Goal: Information Seeking & Learning: Learn about a topic

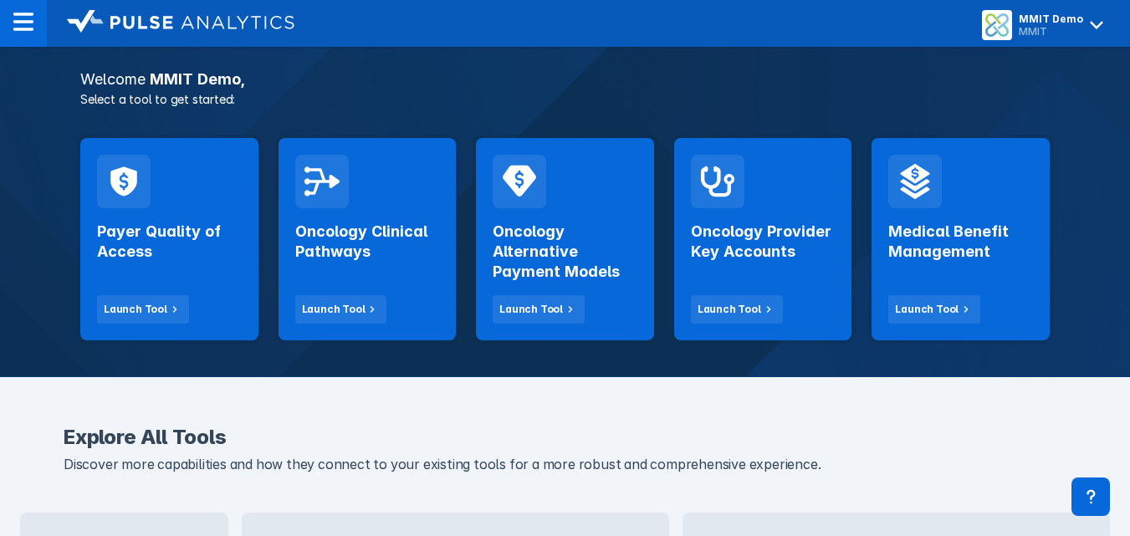
scroll to position [279, 0]
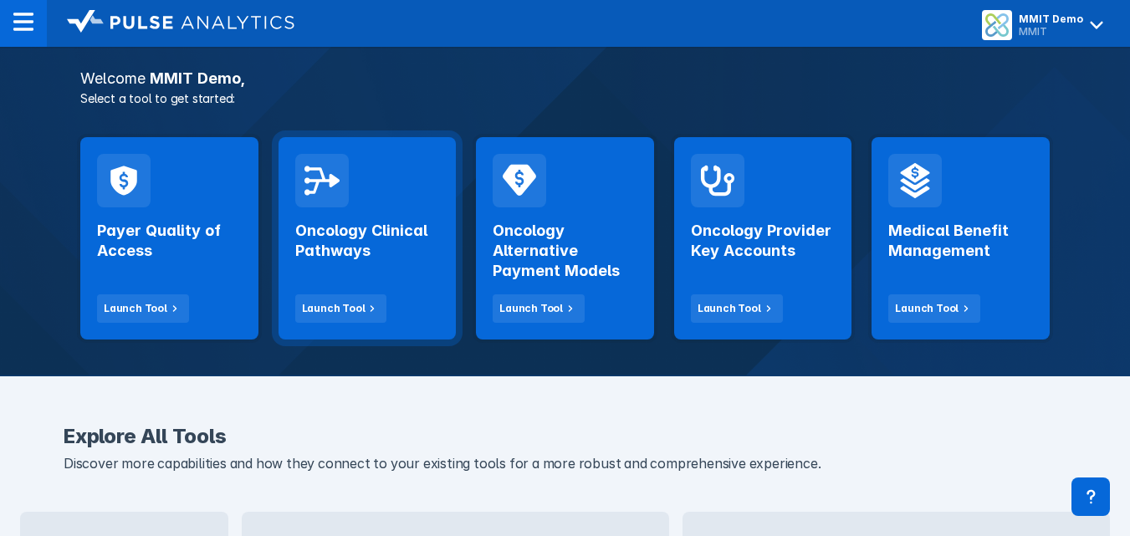
click at [348, 265] on div "Oncology Clinical Pathways Launch Tool" at bounding box center [367, 264] width 145 height 115
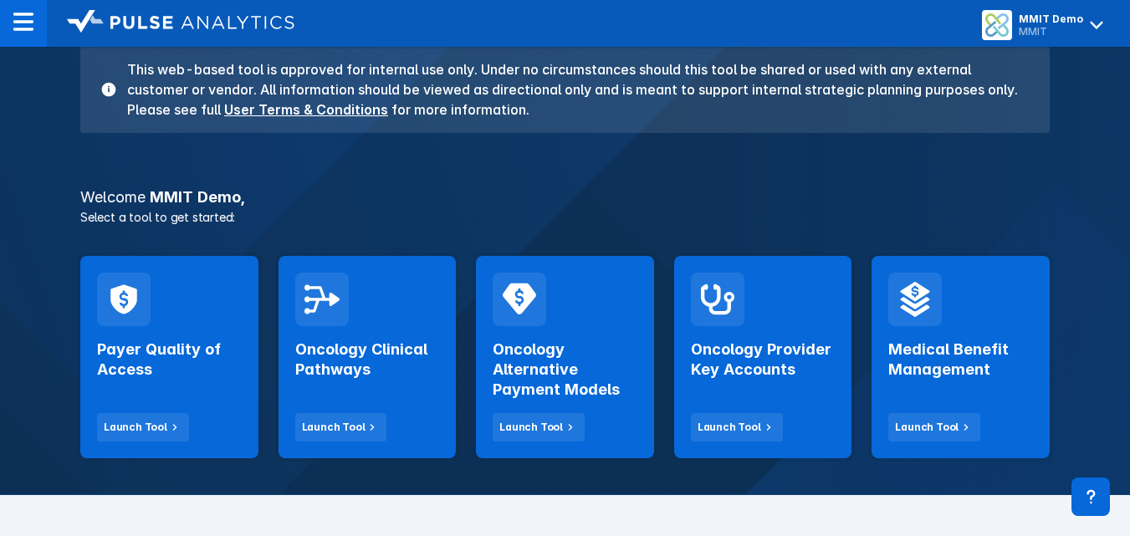
scroll to position [161, 0]
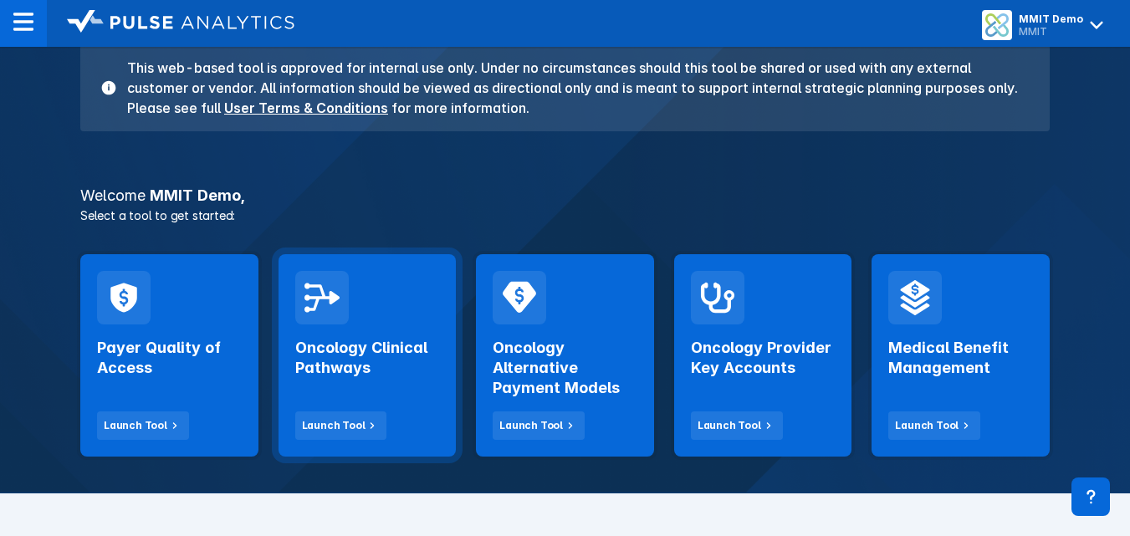
click at [362, 389] on div "Oncology Clinical Pathways Launch Tool" at bounding box center [367, 382] width 145 height 115
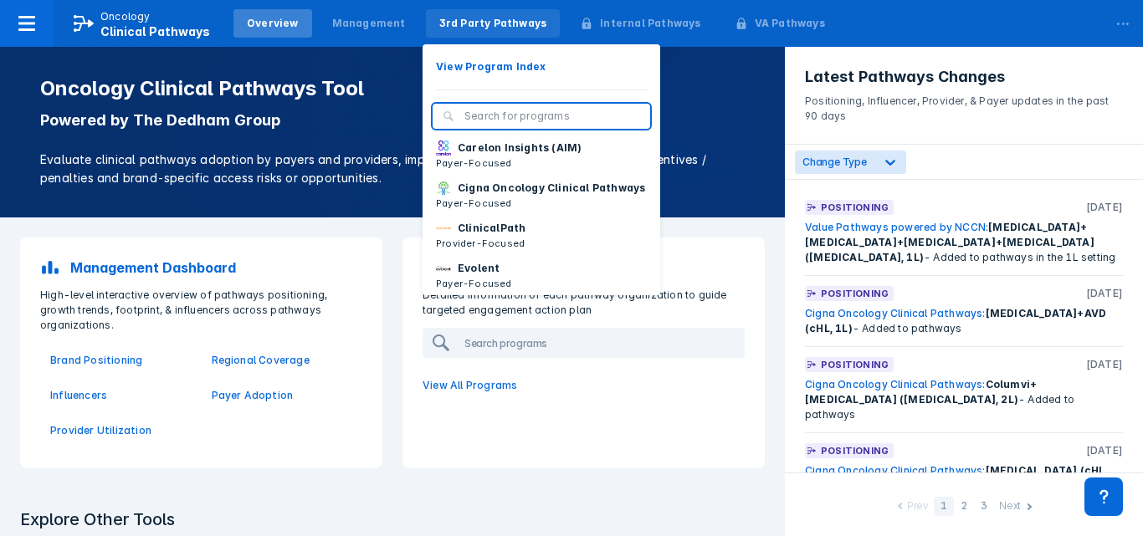
click at [490, 28] on div "3rd Party Pathways" at bounding box center [493, 23] width 108 height 15
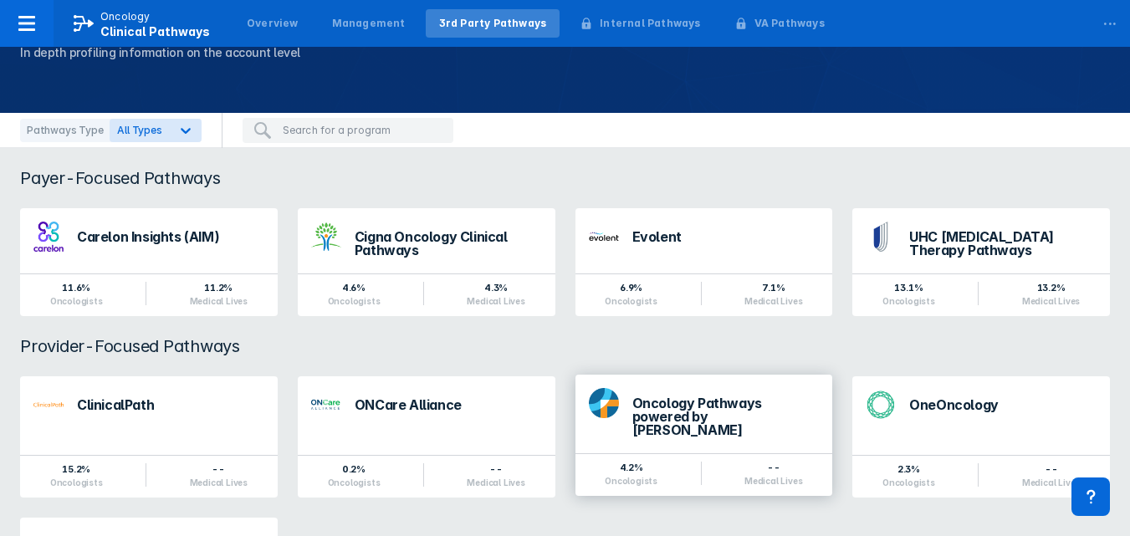
scroll to position [79, 0]
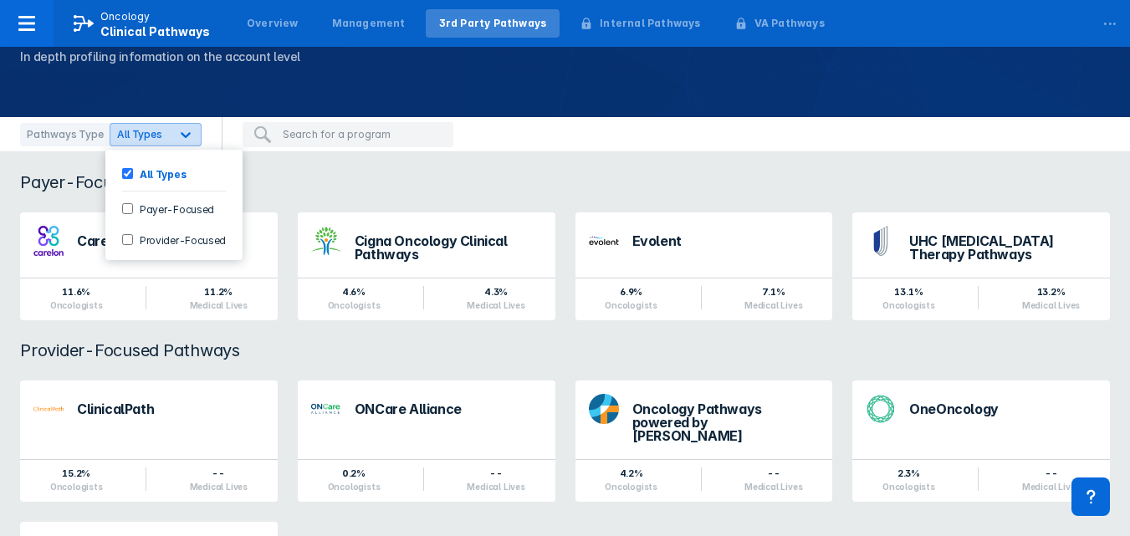
click at [171, 141] on div at bounding box center [186, 135] width 30 height 30
click at [158, 131] on div "All Types" at bounding box center [139, 134] width 59 height 16
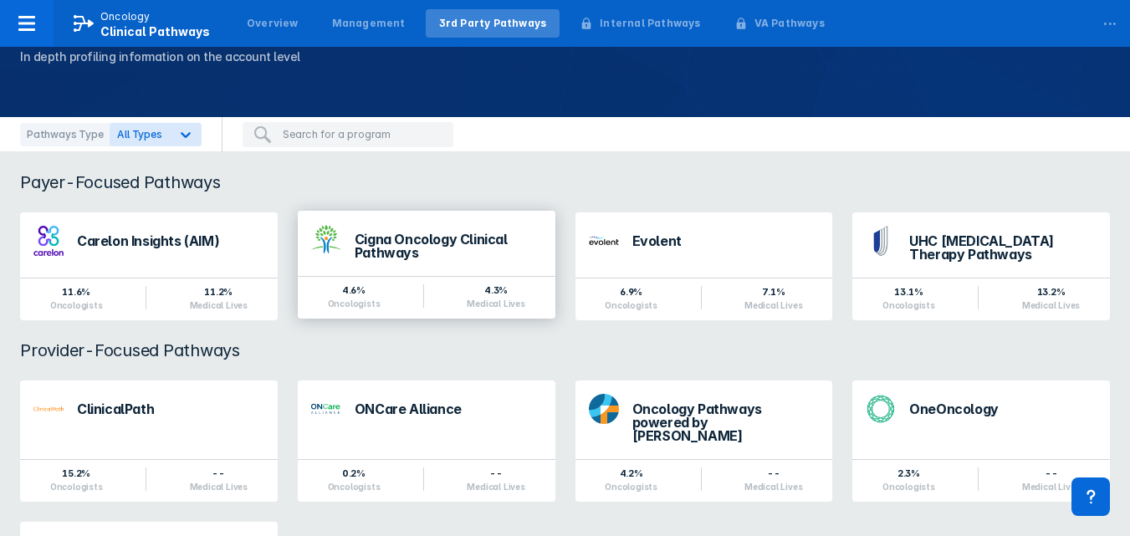
click at [369, 287] on div "4.6%" at bounding box center [354, 290] width 53 height 13
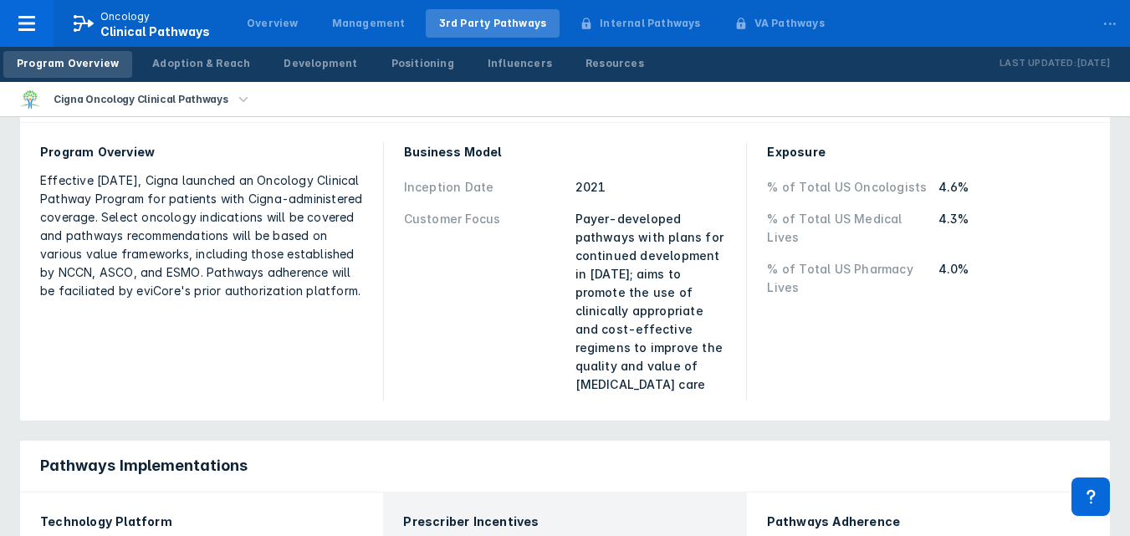
scroll to position [224, 0]
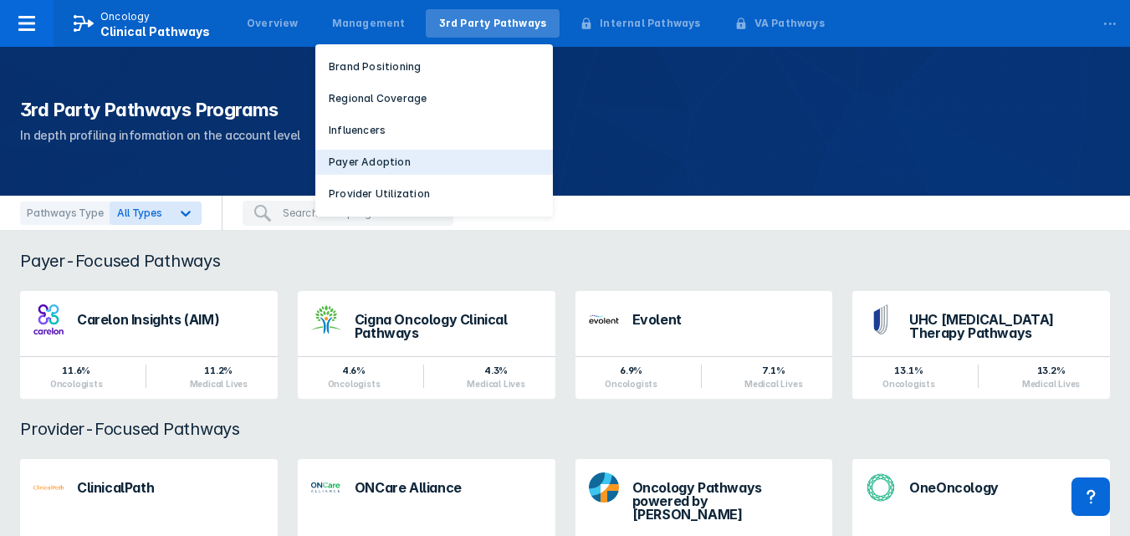
click at [342, 166] on p "Payer Adoption" at bounding box center [370, 162] width 82 height 15
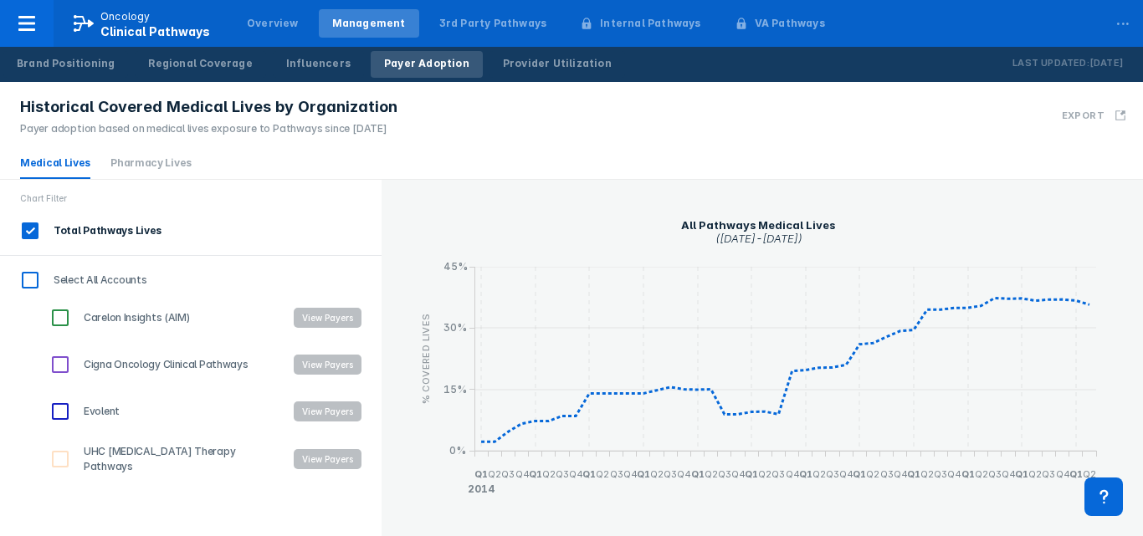
click at [535, 130] on div "Historical Covered Medical Lives by Organization Payer adoption based on medica…" at bounding box center [571, 115] width 1143 height 66
click at [269, 28] on div "Overview" at bounding box center [273, 23] width 52 height 15
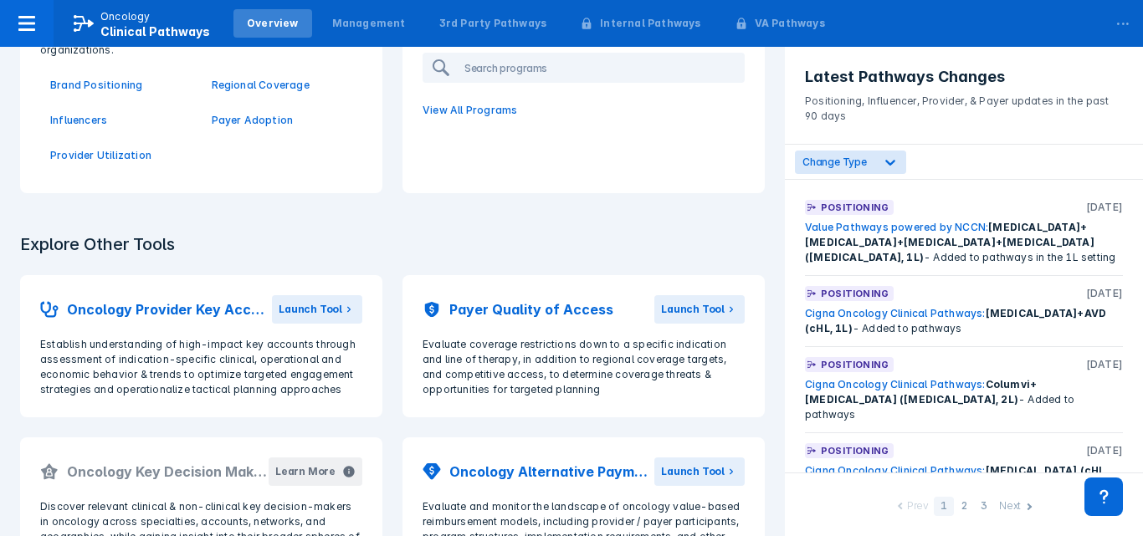
scroll to position [276, 0]
drag, startPoint x: 268, startPoint y: 285, endPoint x: 222, endPoint y: 183, distance: 112.0
click at [222, 183] on div "Management Dashboard High-level interactive overview of pathways positioning, g…" at bounding box center [201, 76] width 382 height 251
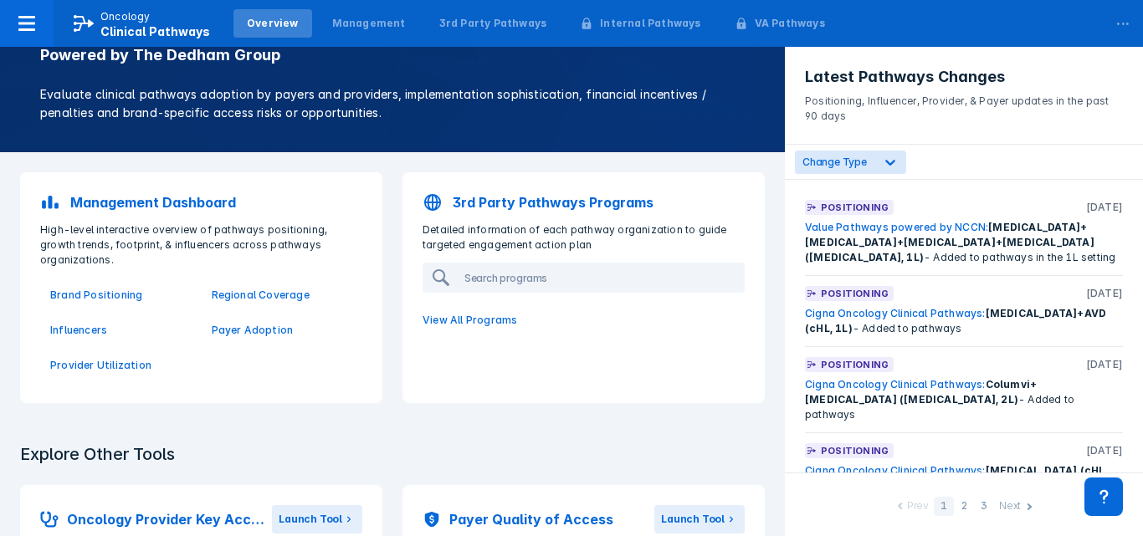
scroll to position [0, 0]
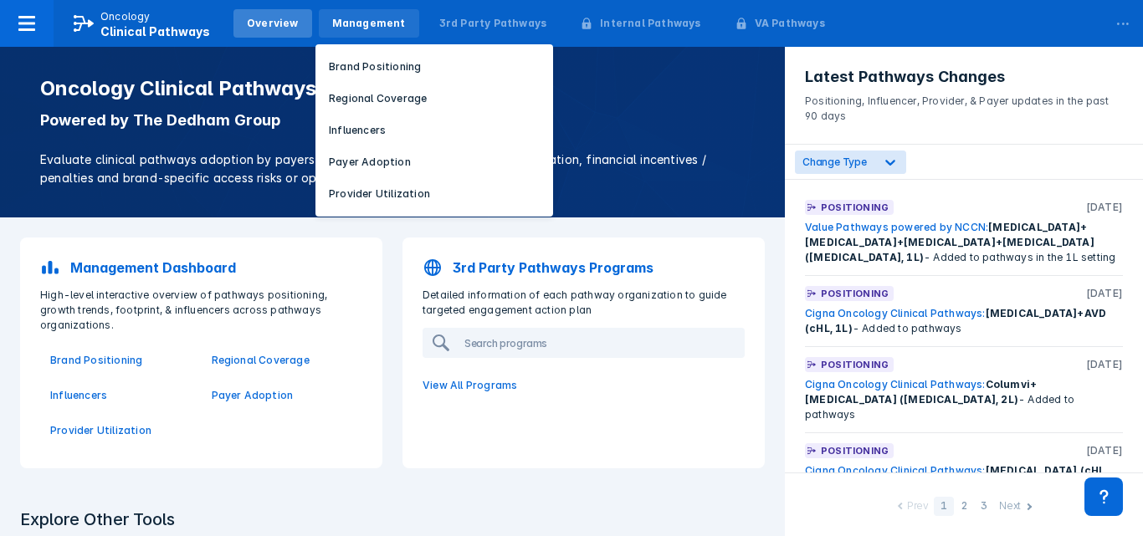
click at [346, 28] on div "Management" at bounding box center [369, 23] width 74 height 15
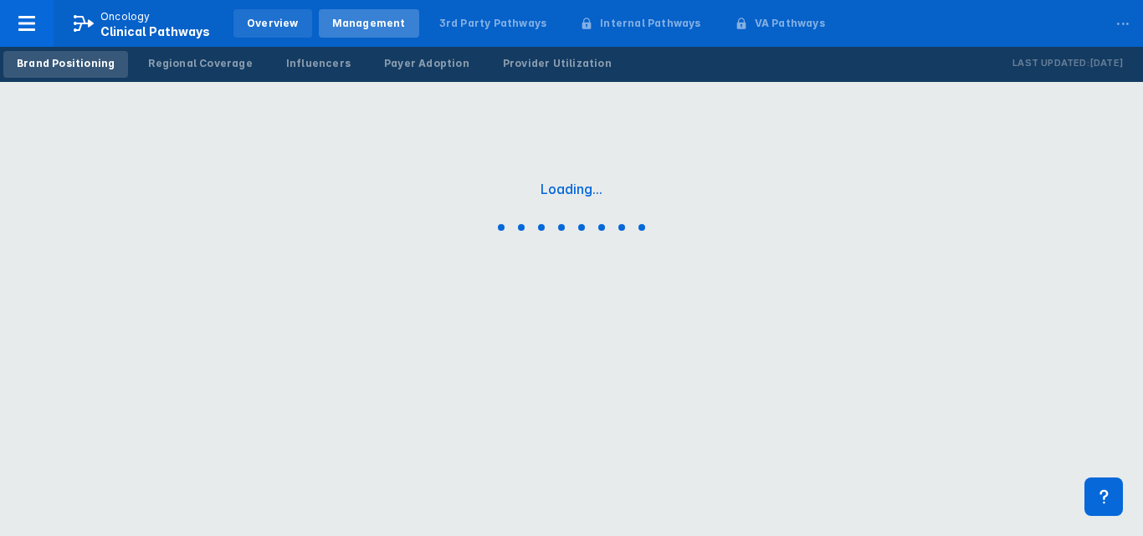
click at [268, 28] on div "Overview" at bounding box center [273, 23] width 52 height 15
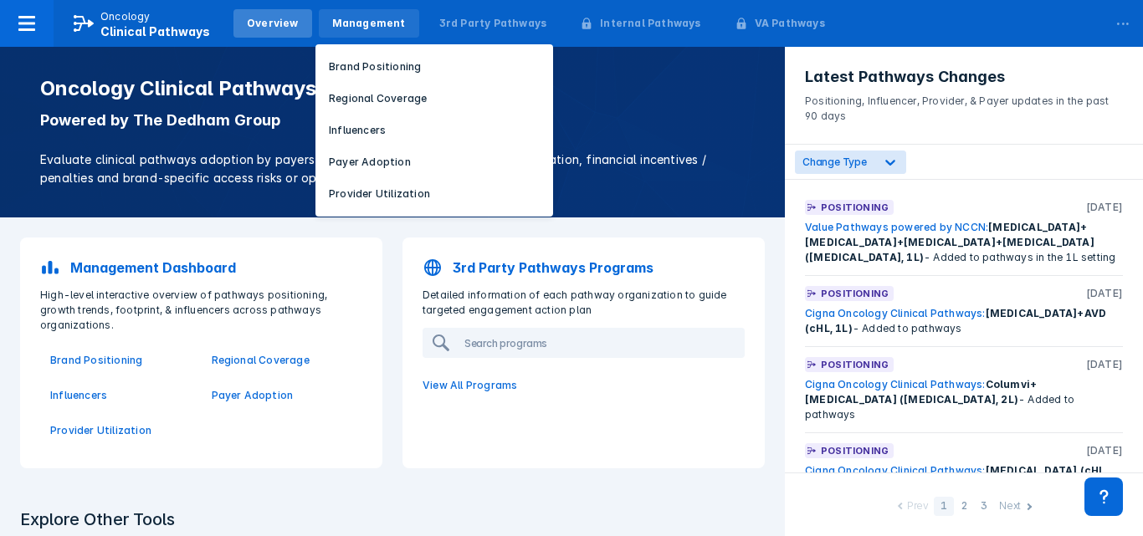
click at [354, 32] on div "Management" at bounding box center [369, 23] width 100 height 28
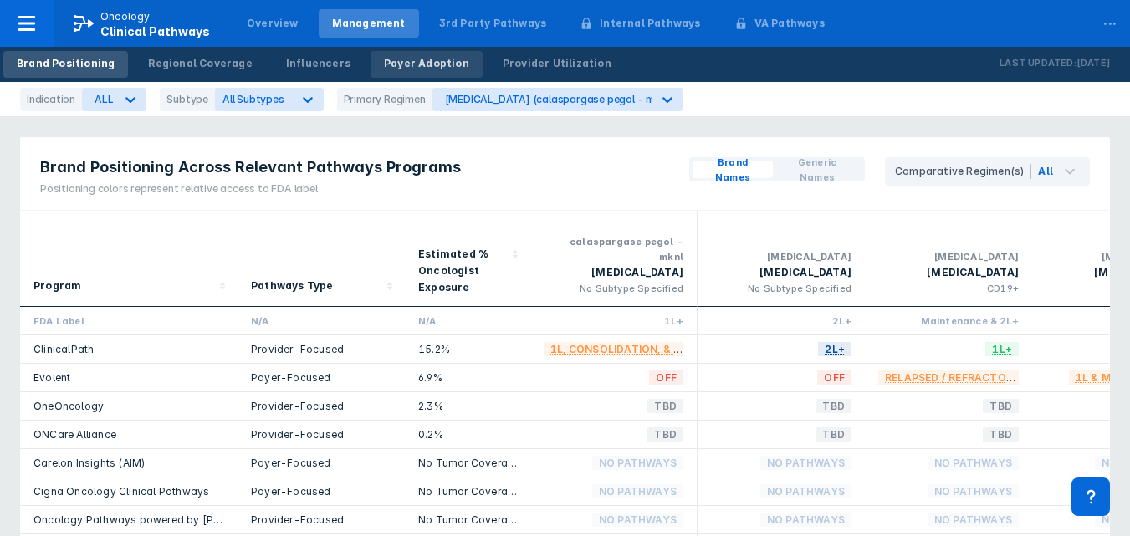
click at [412, 70] on div "Payer Adoption" at bounding box center [426, 63] width 85 height 15
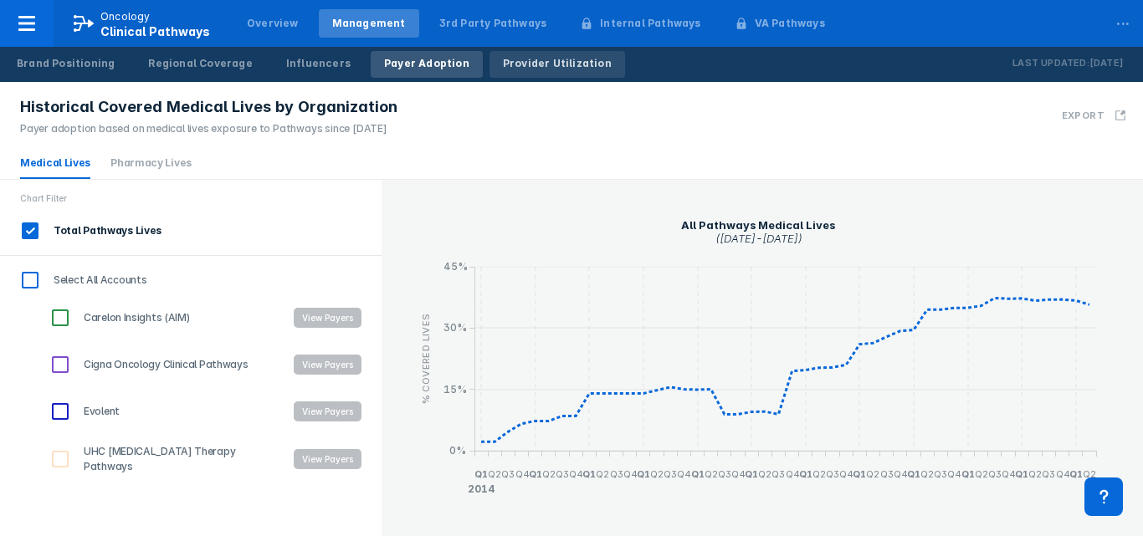
click at [514, 62] on div "Provider Utilization" at bounding box center [557, 63] width 109 height 15
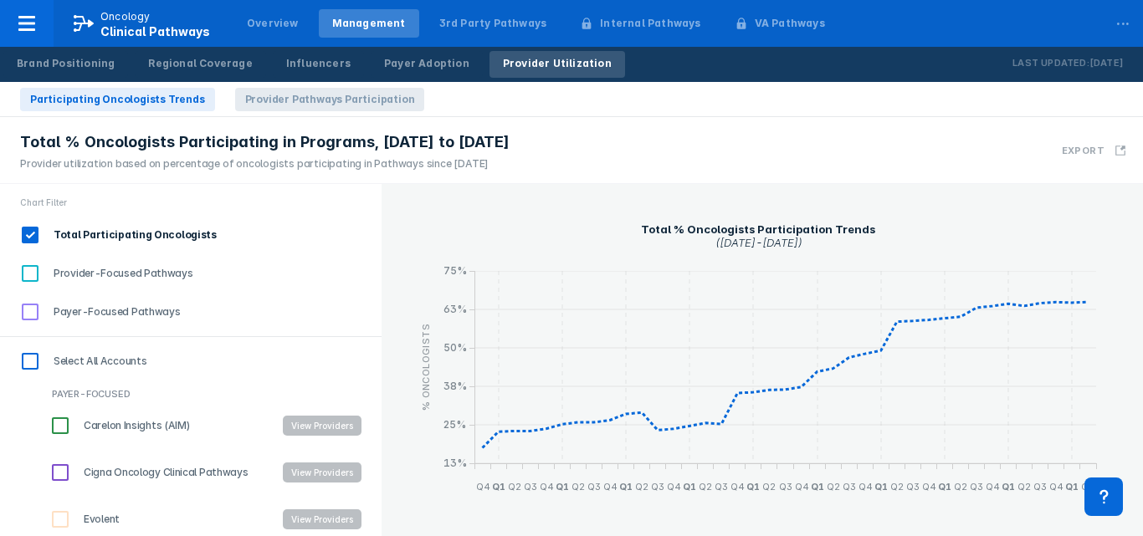
click at [281, 107] on span "Provider Pathways Participation" at bounding box center [330, 99] width 190 height 23
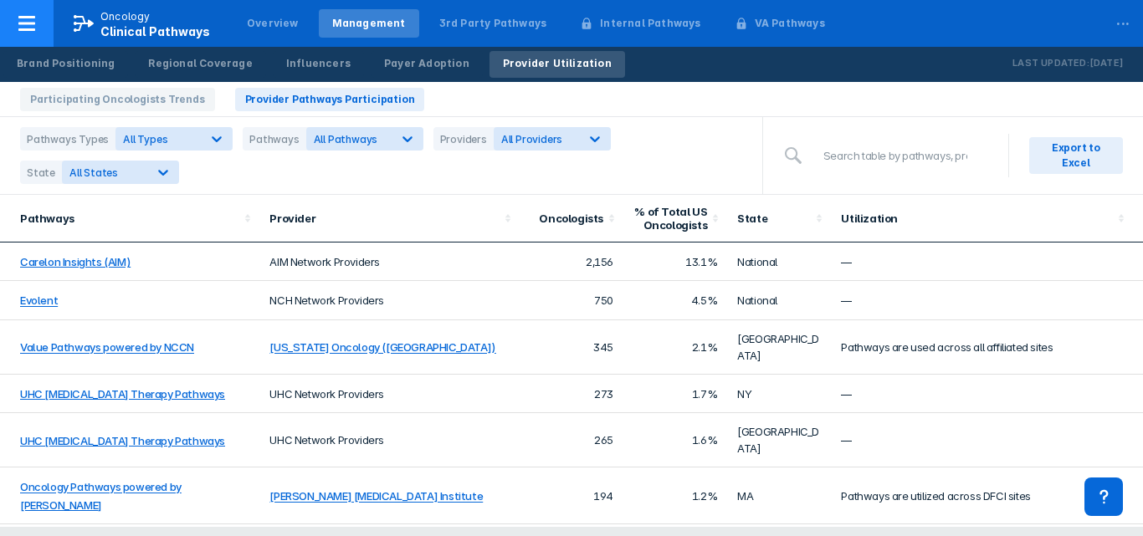
click at [119, 37] on span "Clinical Pathways" at bounding box center [155, 31] width 110 height 14
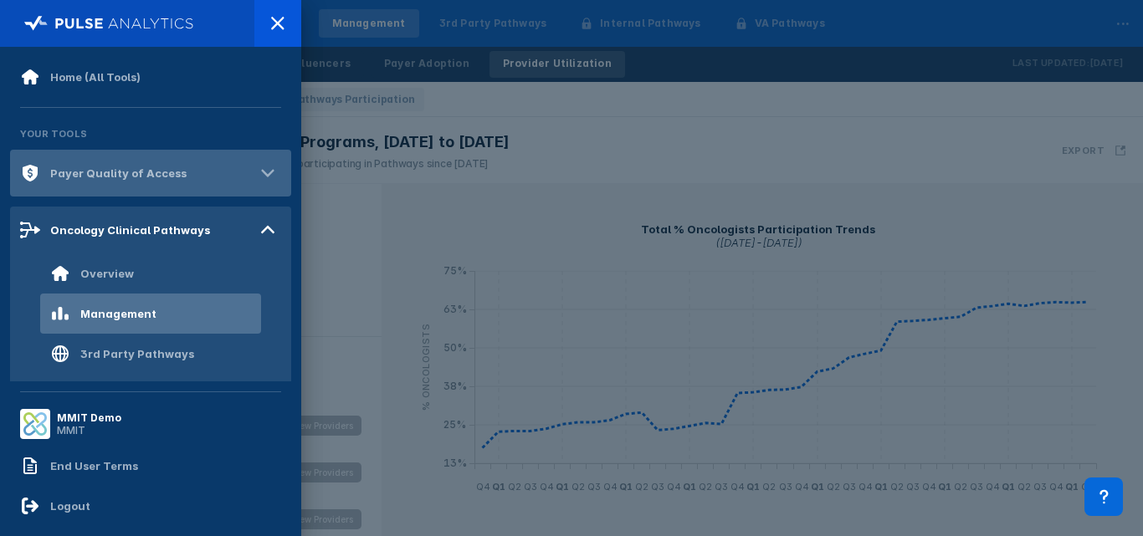
click at [100, 182] on div "Payer Quality of Access" at bounding box center [103, 173] width 166 height 20
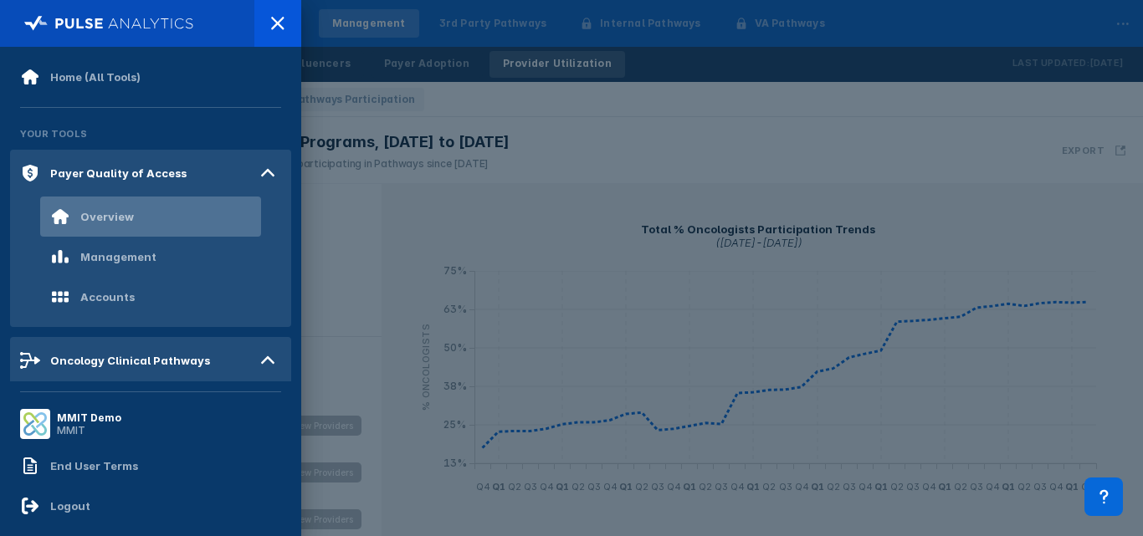
click at [103, 209] on div "Overview" at bounding box center [92, 217] width 84 height 20
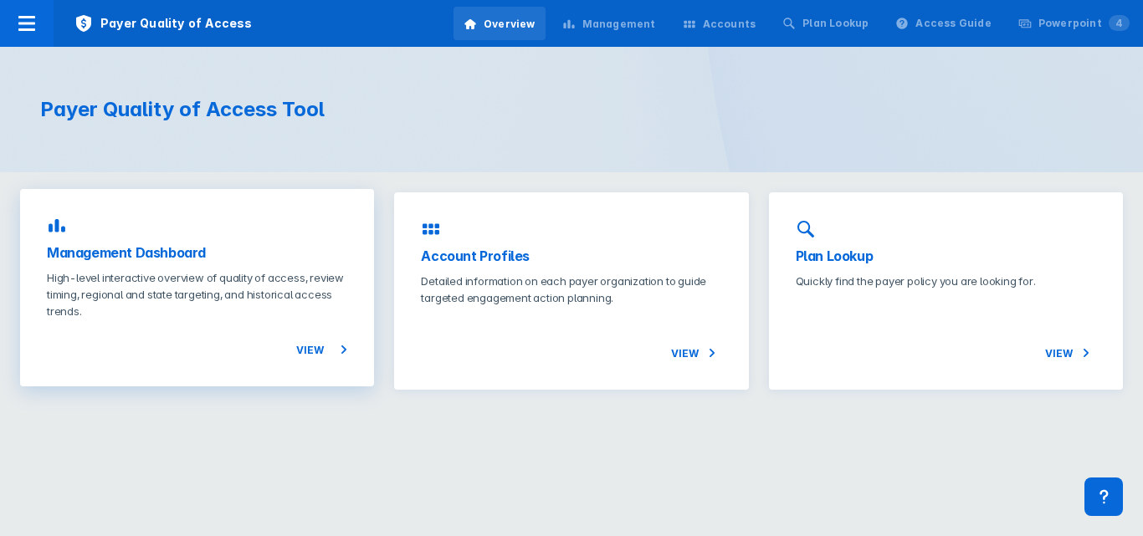
click at [315, 335] on div "View" at bounding box center [197, 340] width 300 height 40
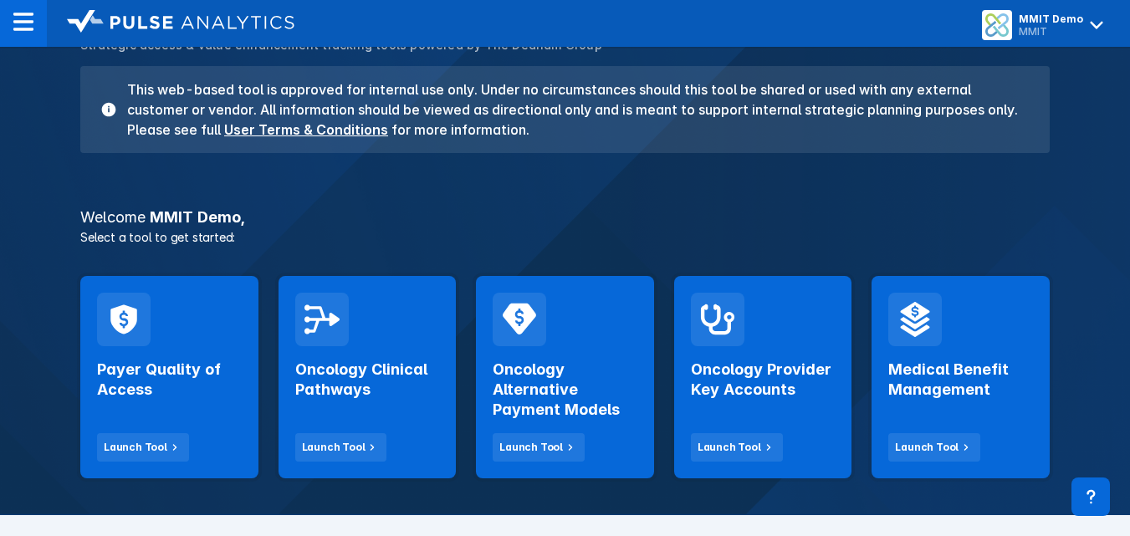
scroll to position [141, 0]
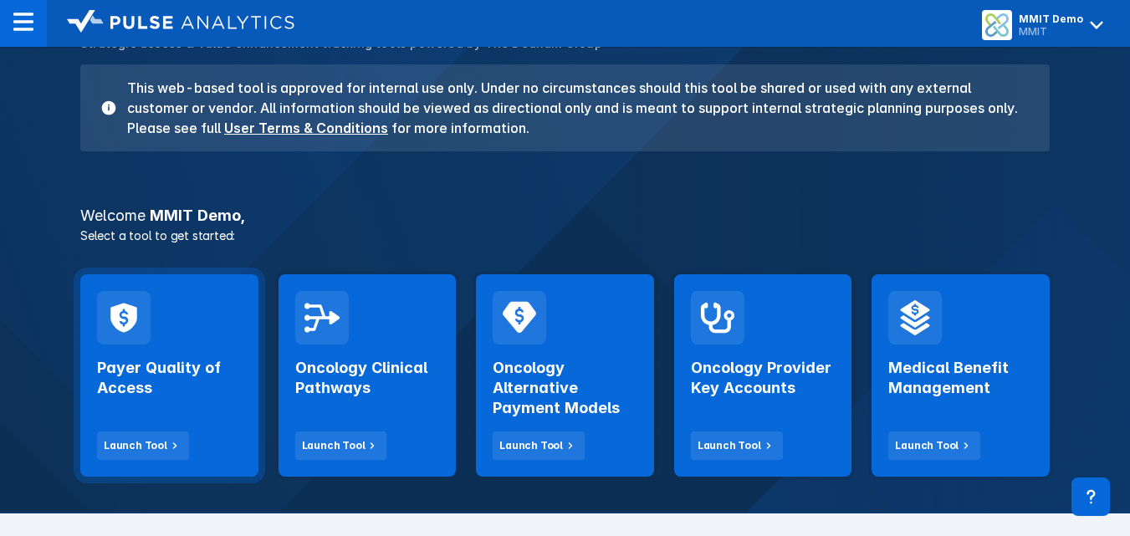
click at [132, 415] on div "Payer Quality of Access Launch Tool" at bounding box center [169, 402] width 145 height 115
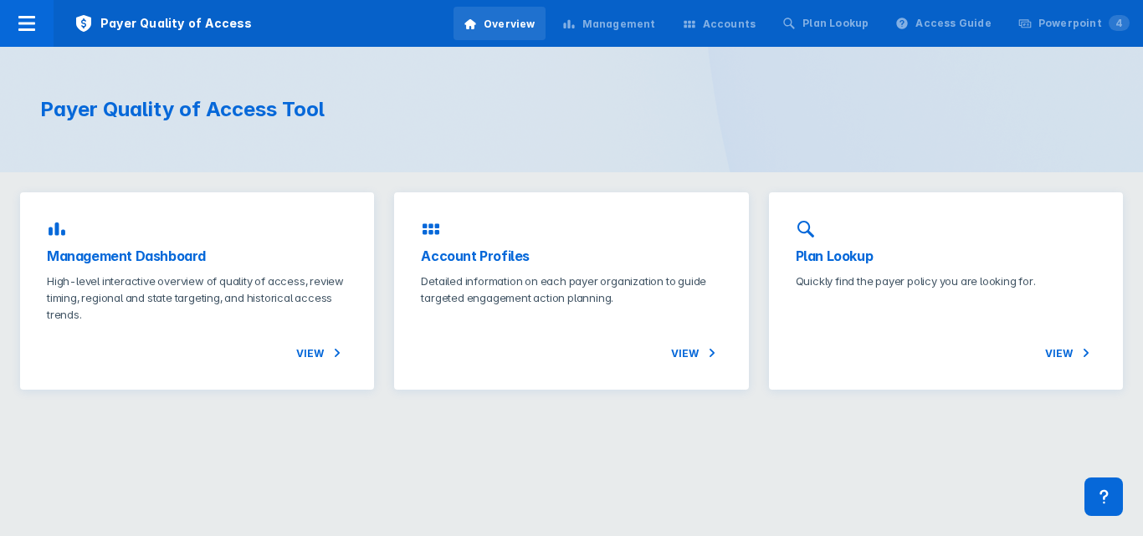
click at [339, 351] on icon at bounding box center [337, 353] width 20 height 20
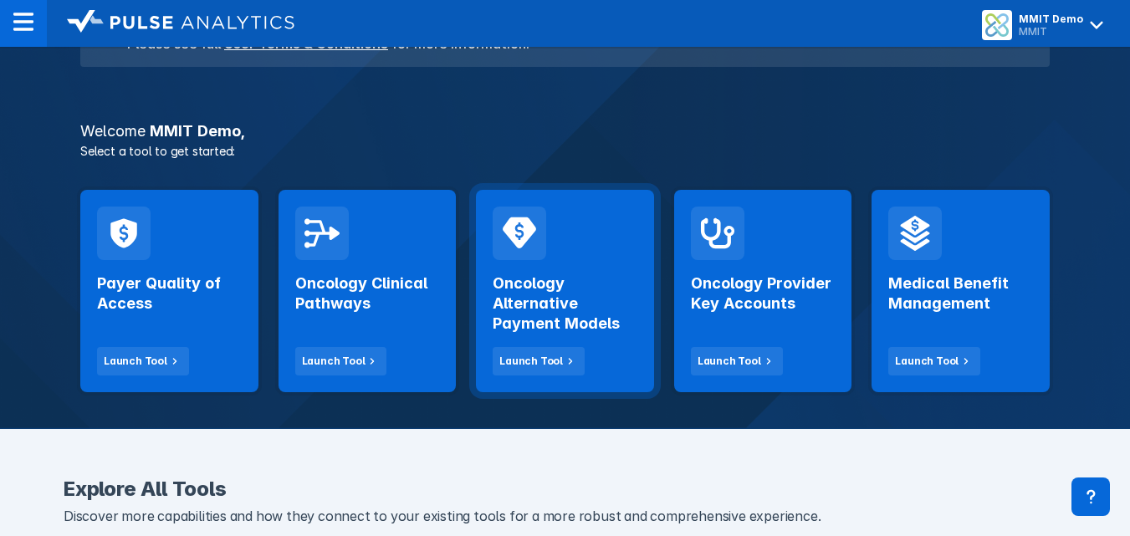
scroll to position [228, 0]
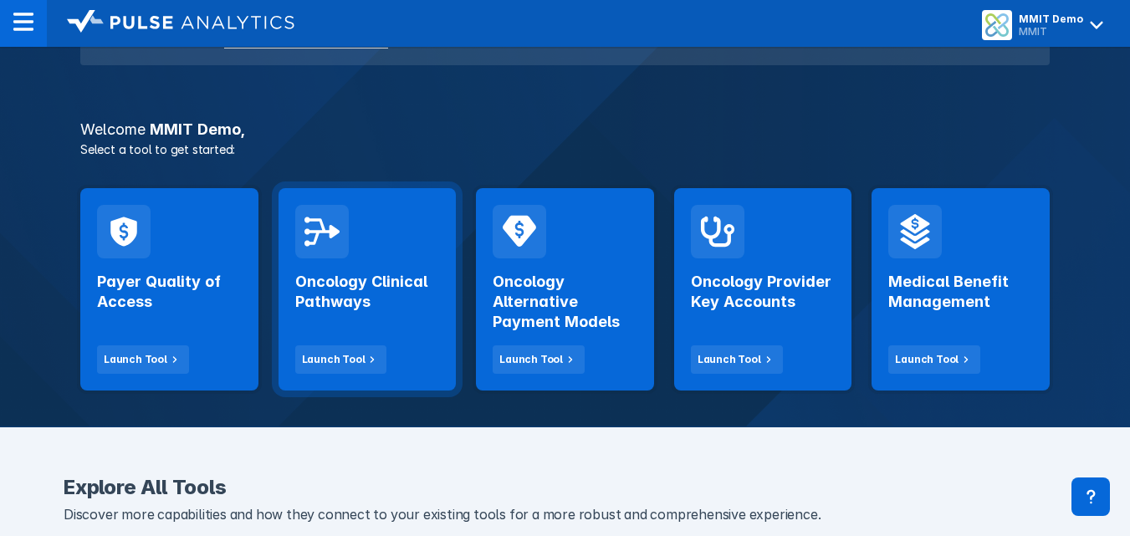
click at [402, 282] on h2 "Oncology Clinical Pathways" at bounding box center [367, 292] width 145 height 40
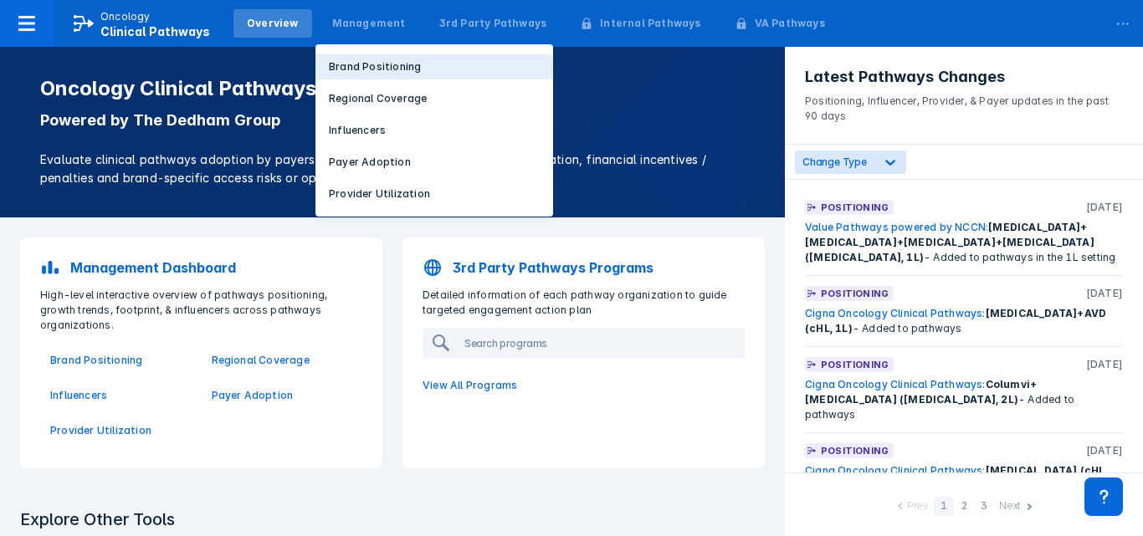
click at [378, 65] on p "Brand Positioning" at bounding box center [375, 66] width 92 height 15
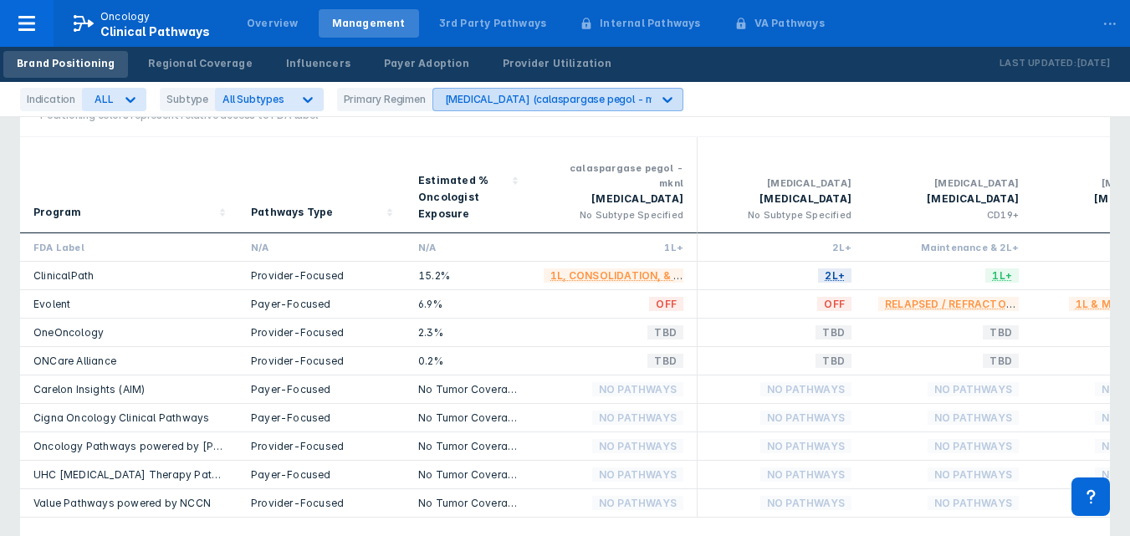
click at [474, 98] on div "[MEDICAL_DATA] (calaspargase pegol - mknl)" at bounding box center [559, 99] width 228 height 13
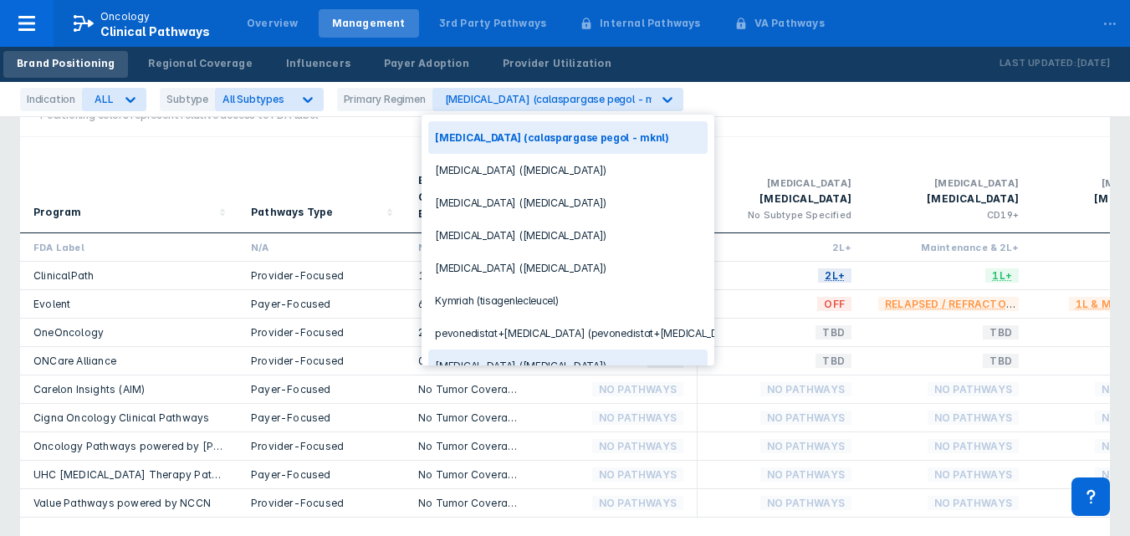
scroll to position [56, 0]
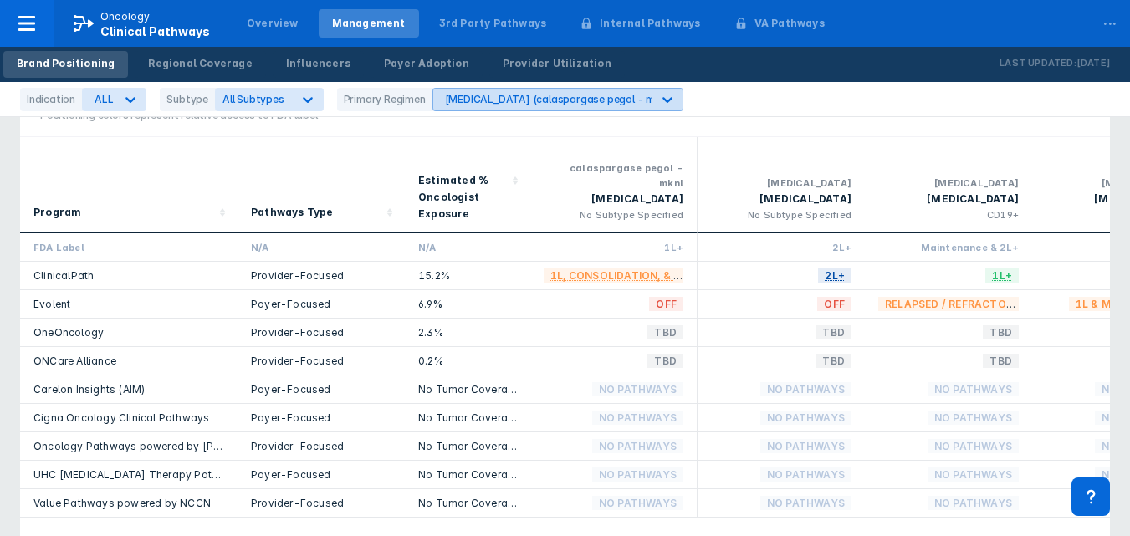
click at [659, 96] on icon at bounding box center [667, 99] width 17 height 17
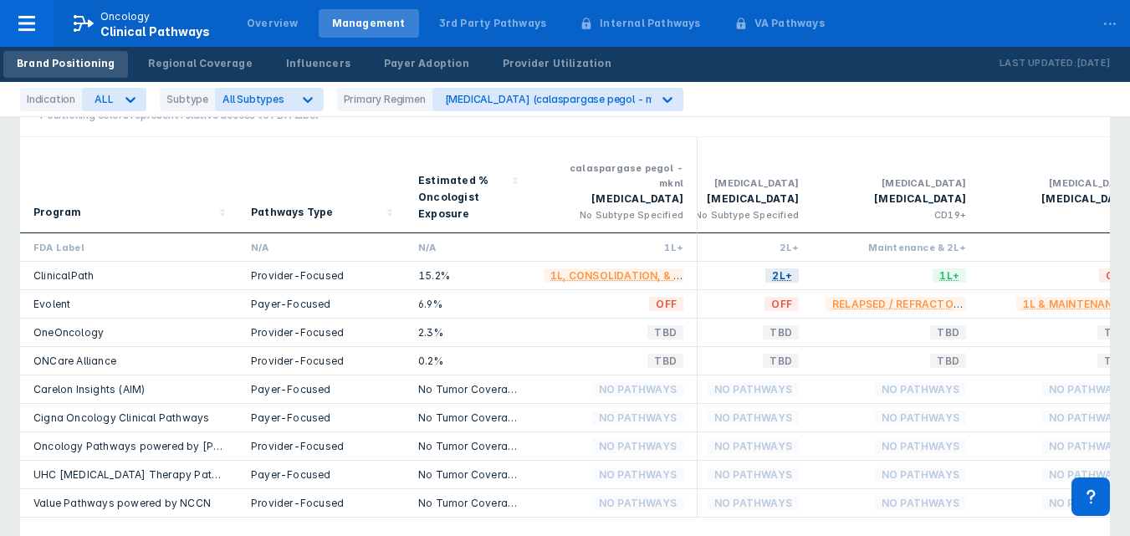
scroll to position [0, 0]
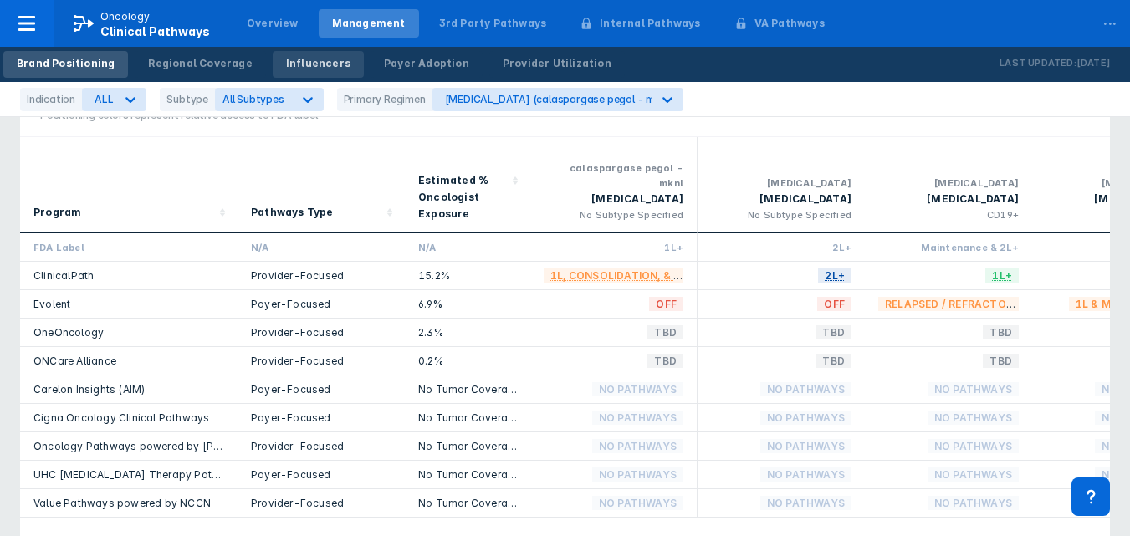
click at [300, 57] on div "Influencers" at bounding box center [318, 63] width 64 height 15
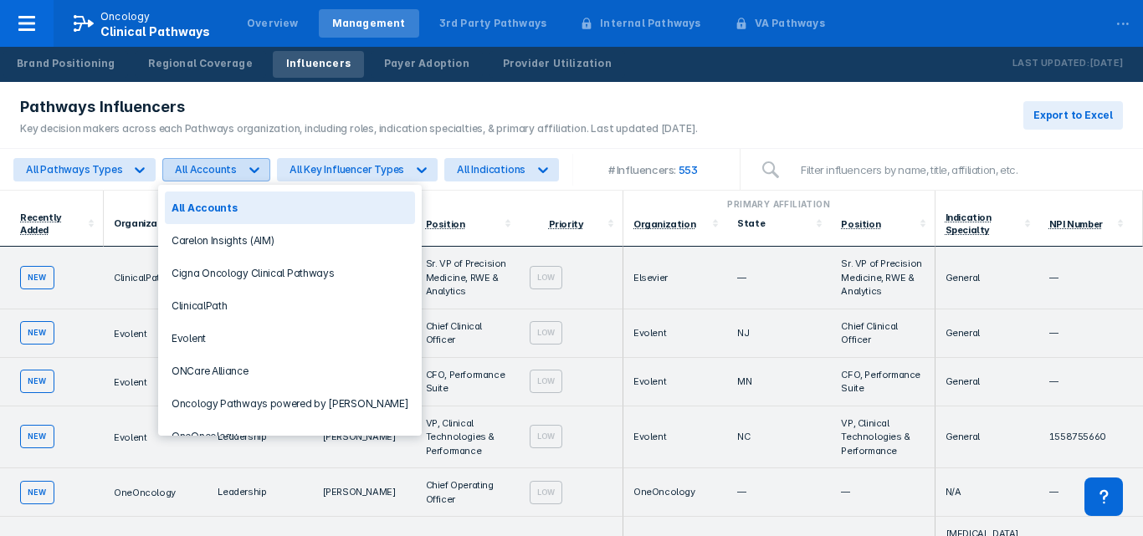
click at [224, 168] on div "All Accounts" at bounding box center [206, 169] width 62 height 13
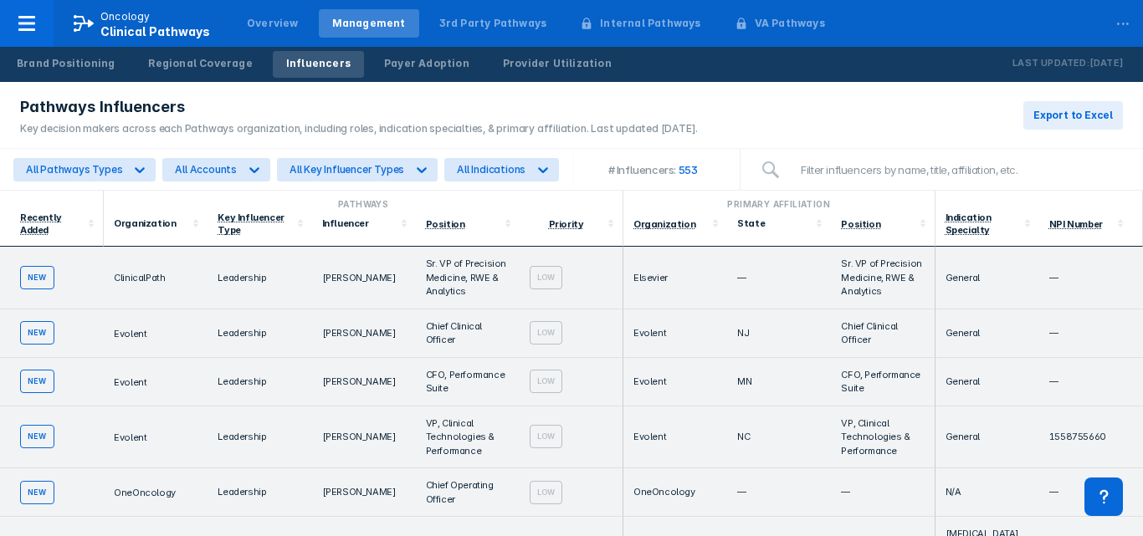
click at [439, 121] on div "Key decision makers across each Pathways organization, including roles, indicat…" at bounding box center [359, 128] width 678 height 15
click at [420, 61] on div "Payer Adoption" at bounding box center [426, 63] width 85 height 15
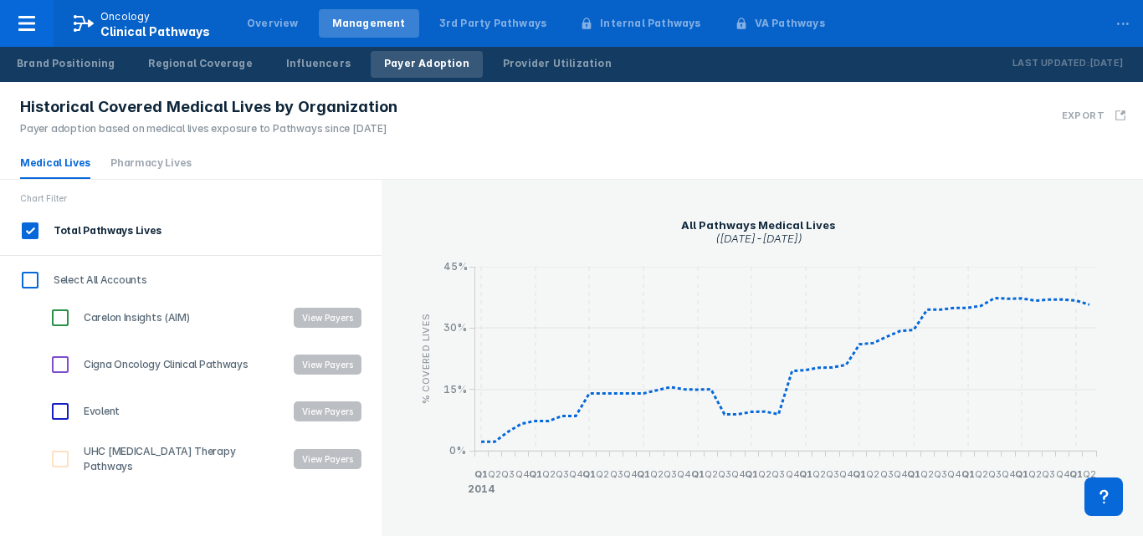
click at [367, 314] on div "Carelon Insights (AIM) View Payers" at bounding box center [205, 318] width 351 height 47
click at [602, 22] on div "Internal Pathways" at bounding box center [650, 23] width 100 height 15
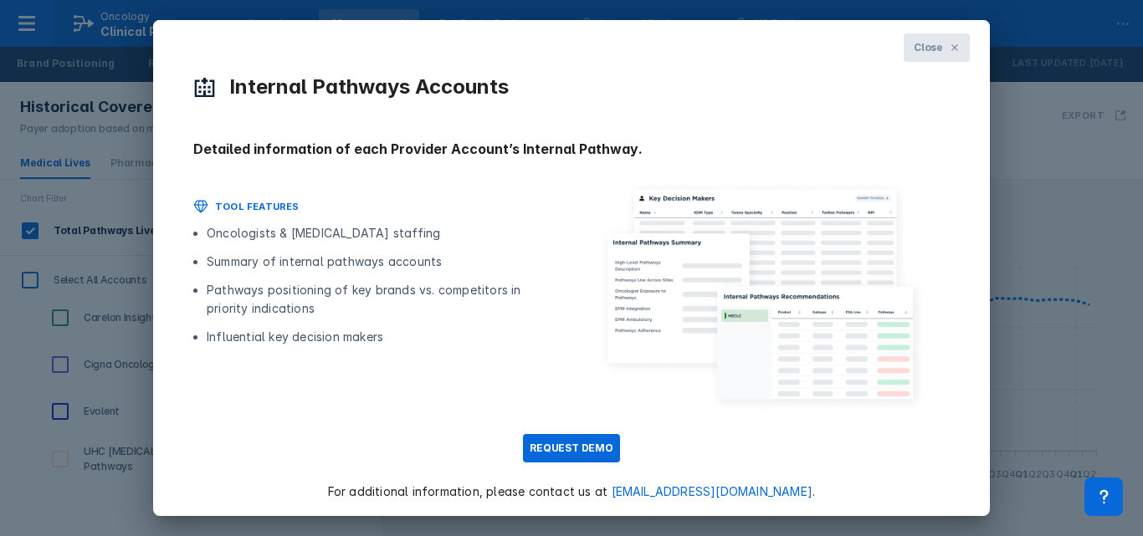
click at [919, 59] on button "Close" at bounding box center [937, 47] width 66 height 28
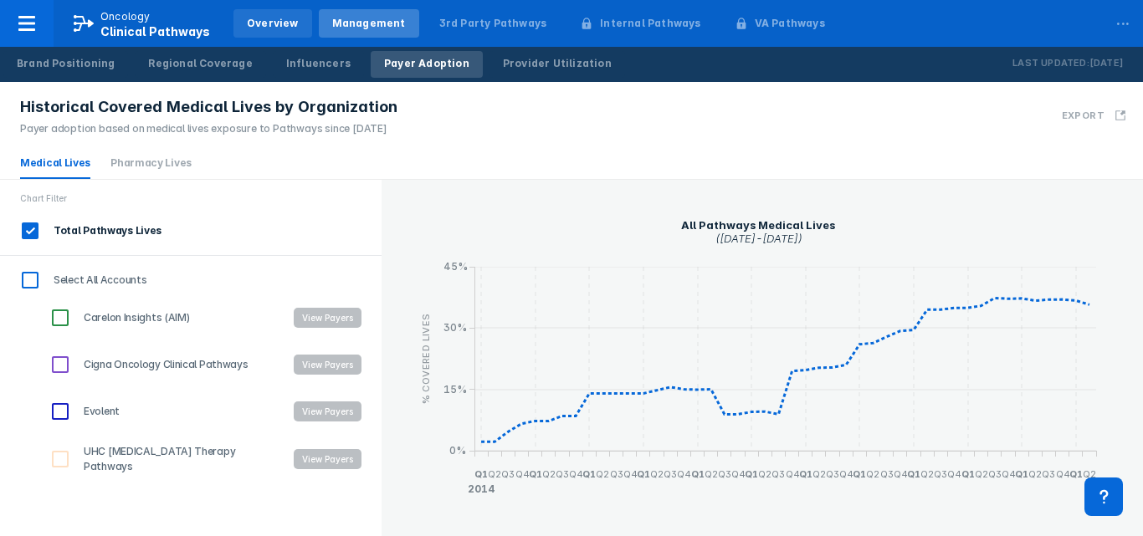
click at [295, 29] on div "Overview" at bounding box center [272, 23] width 79 height 28
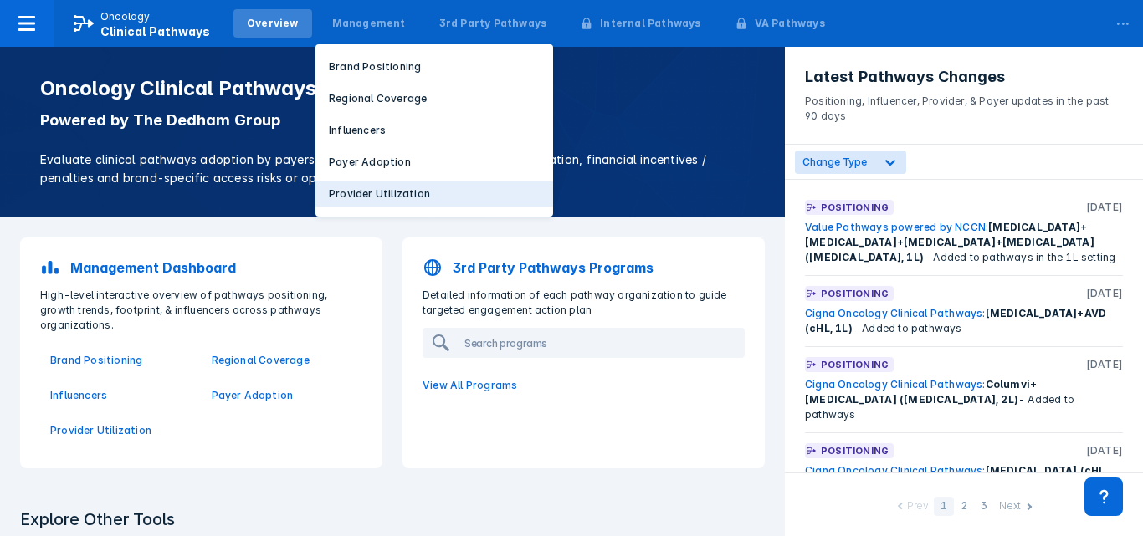
click at [365, 195] on p "Provider Utilization" at bounding box center [379, 194] width 101 height 15
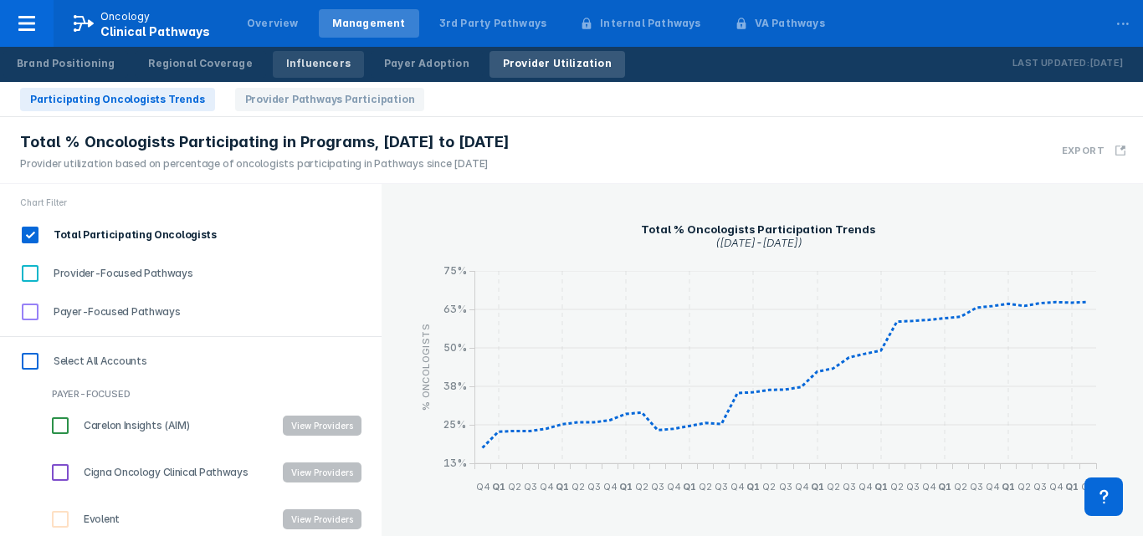
click at [315, 65] on div "Influencers" at bounding box center [318, 63] width 64 height 15
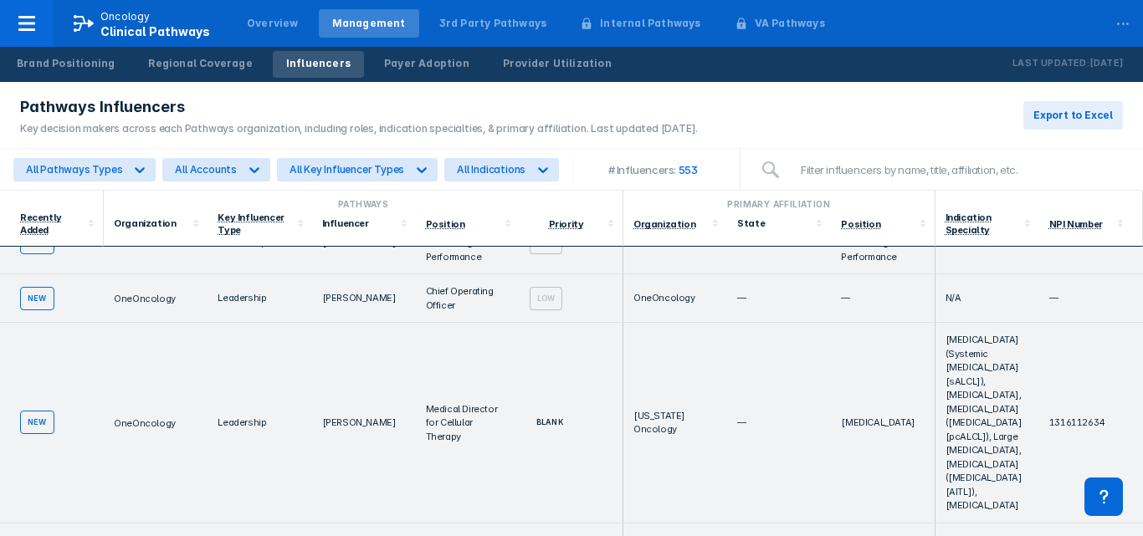
scroll to position [193, 0]
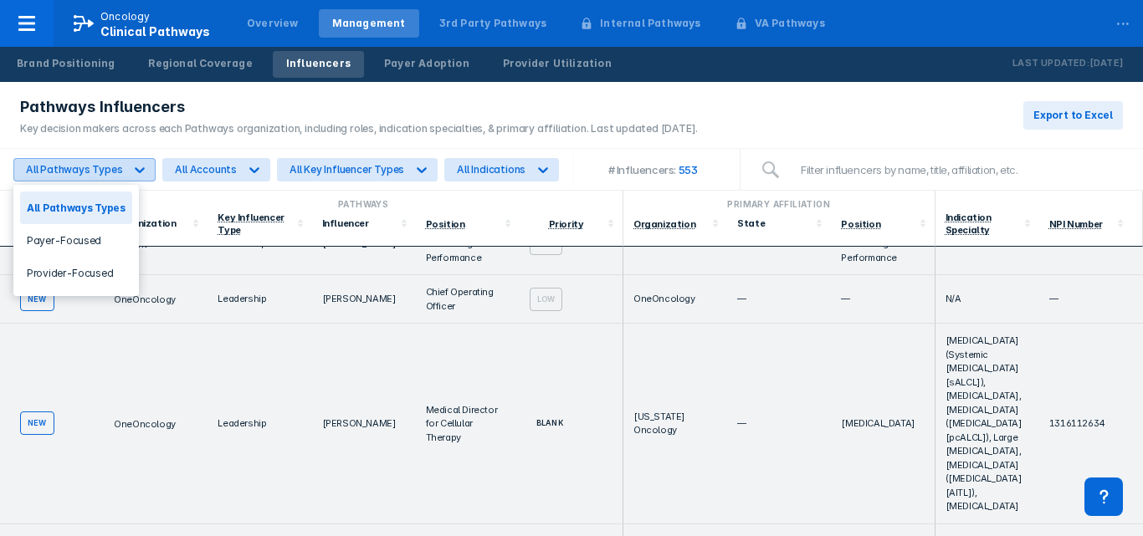
click at [146, 171] on div at bounding box center [140, 170] width 30 height 30
click at [219, 173] on div "All Accounts" at bounding box center [206, 169] width 62 height 13
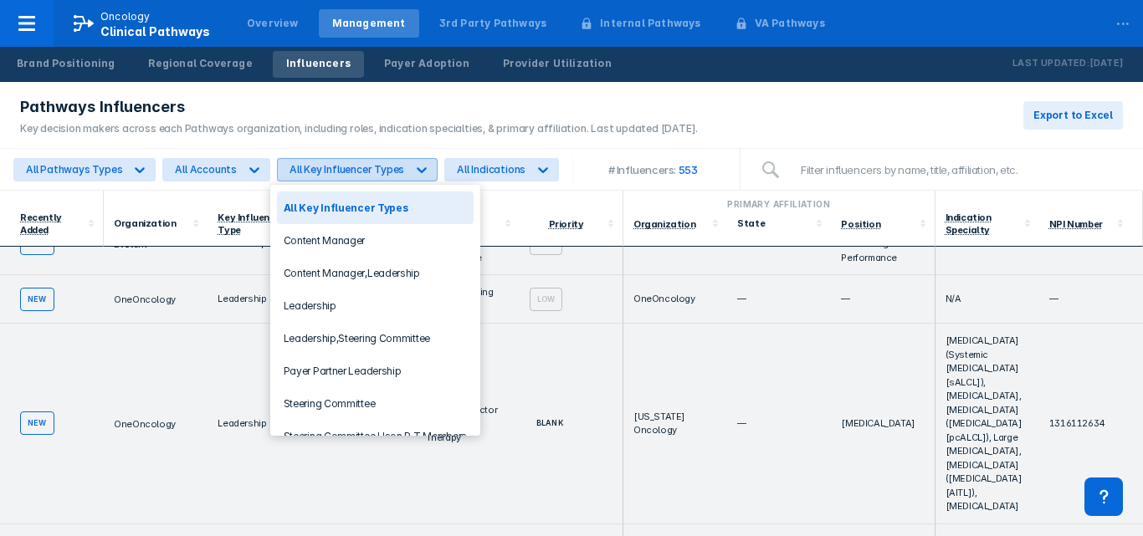
click at [335, 174] on div "All Key Influencer Types" at bounding box center [346, 169] width 115 height 13
click at [490, 170] on div "All Indications" at bounding box center [491, 169] width 69 height 13
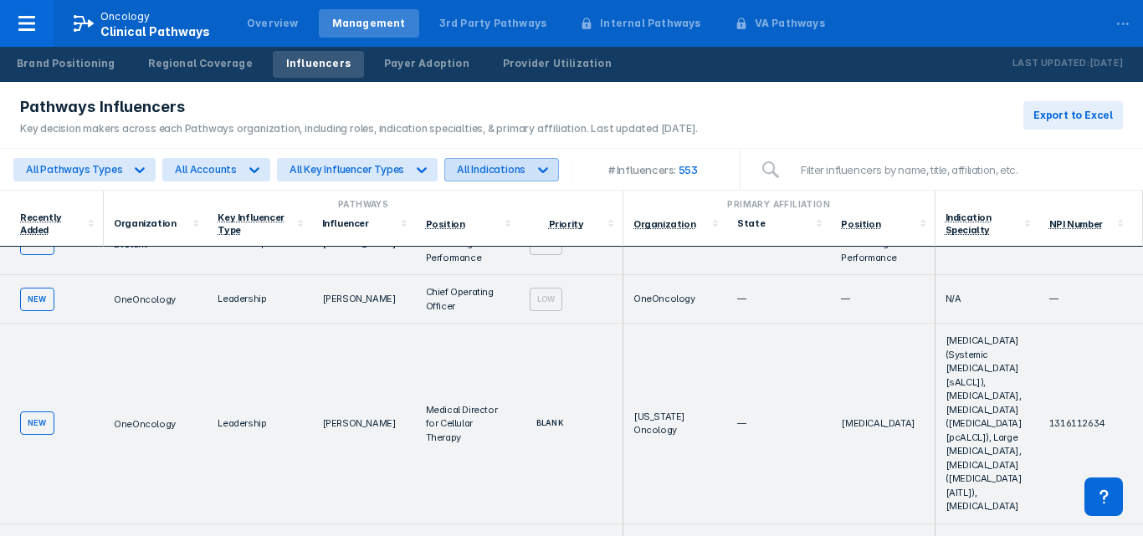
click at [489, 170] on div "All Indications" at bounding box center [491, 169] width 69 height 13
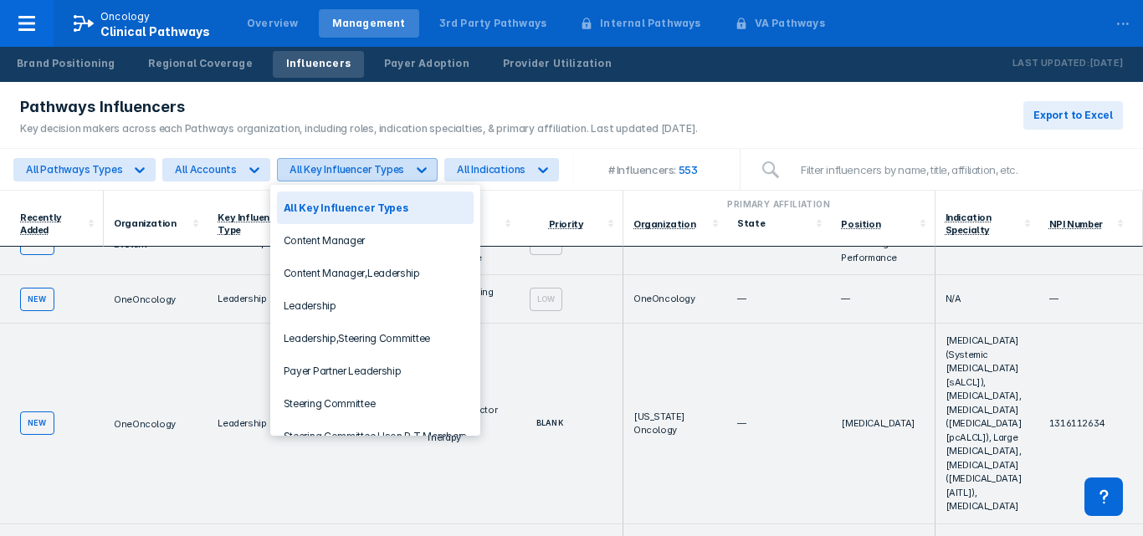
click at [377, 159] on div "All Key Influencer Types" at bounding box center [342, 170] width 128 height 22
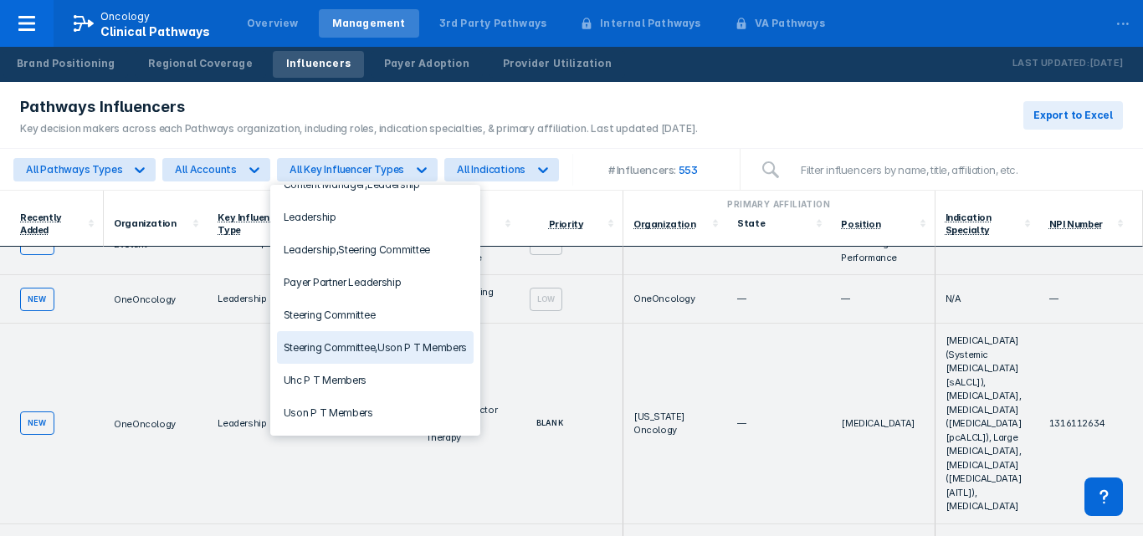
scroll to position [0, 0]
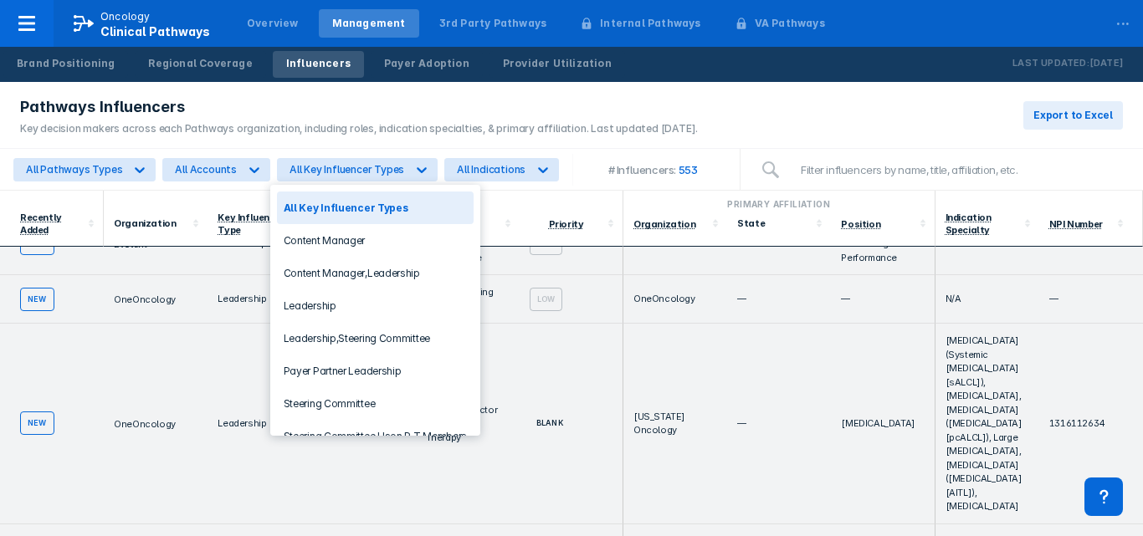
click at [381, 182] on div "All Pathways Types All Accounts 10 results available. Use Up and Down to choose…" at bounding box center [286, 170] width 552 height 32
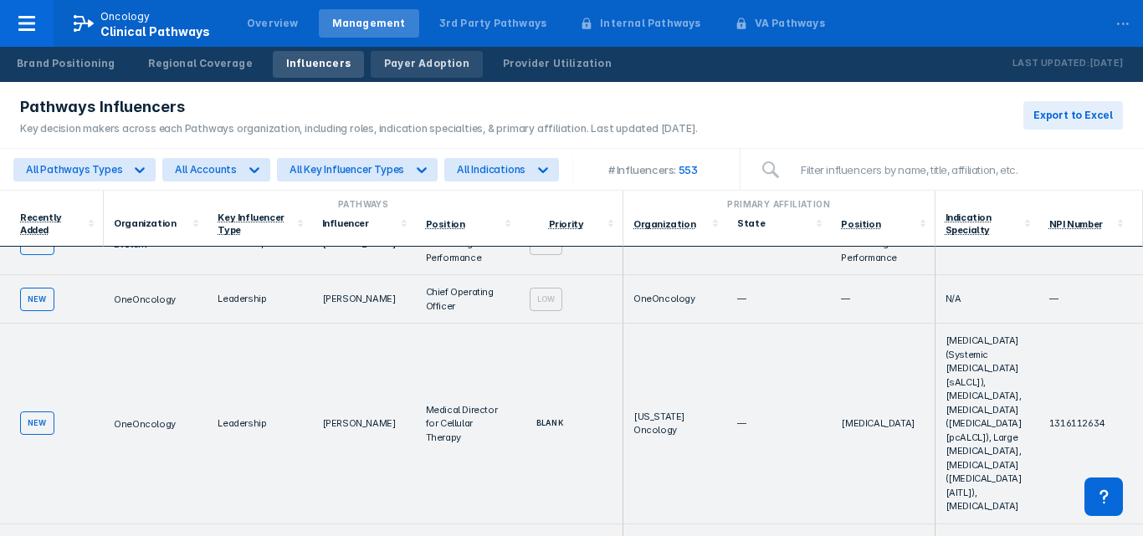
click at [429, 63] on div "Payer Adoption" at bounding box center [426, 63] width 85 height 15
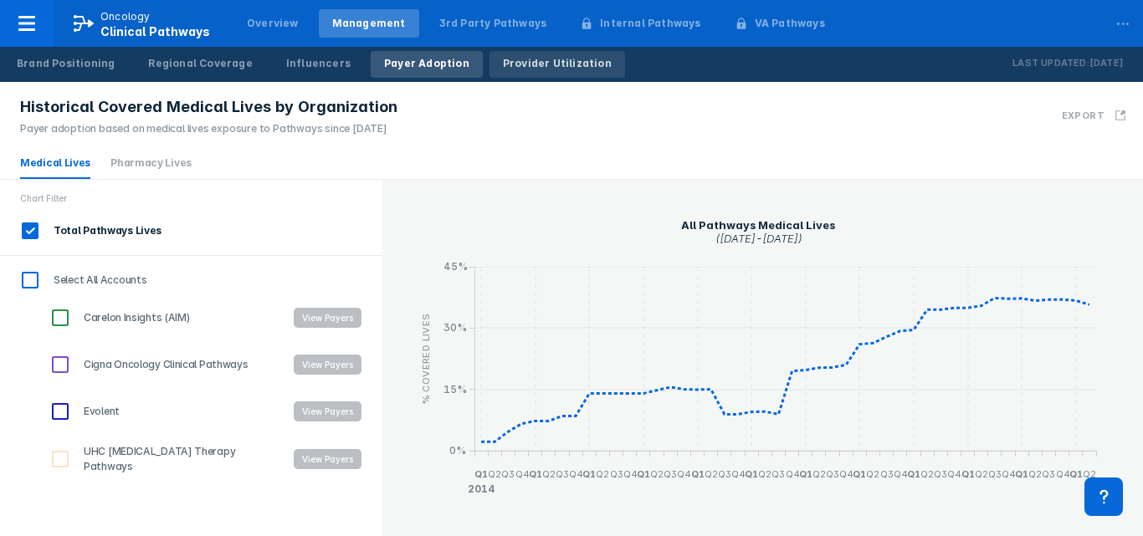
click at [489, 55] on link "Provider Utilization" at bounding box center [557, 64] width 136 height 27
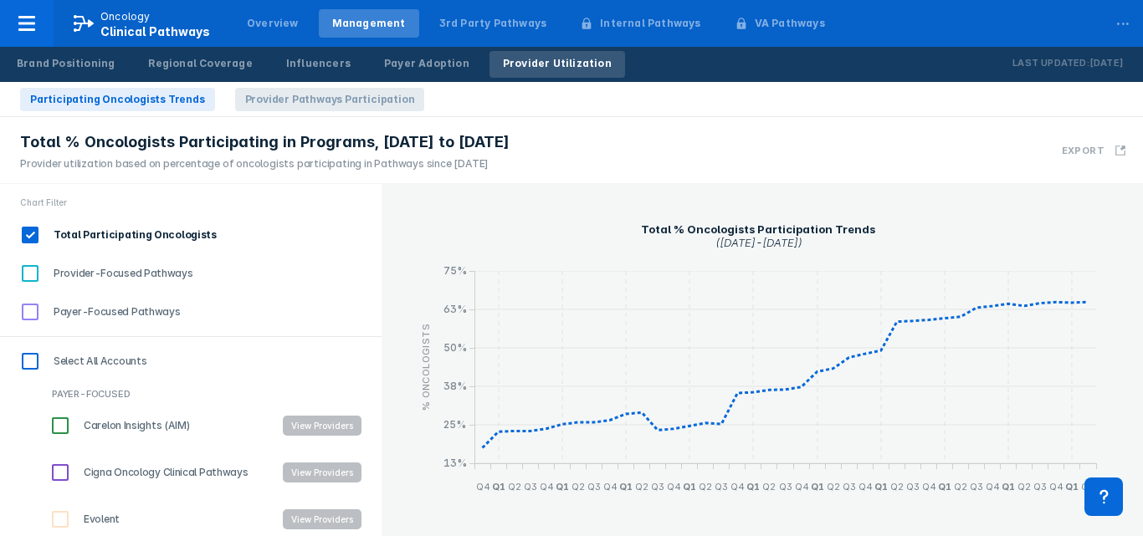
click at [372, 106] on span "Provider Pathways Participation" at bounding box center [330, 99] width 190 height 23
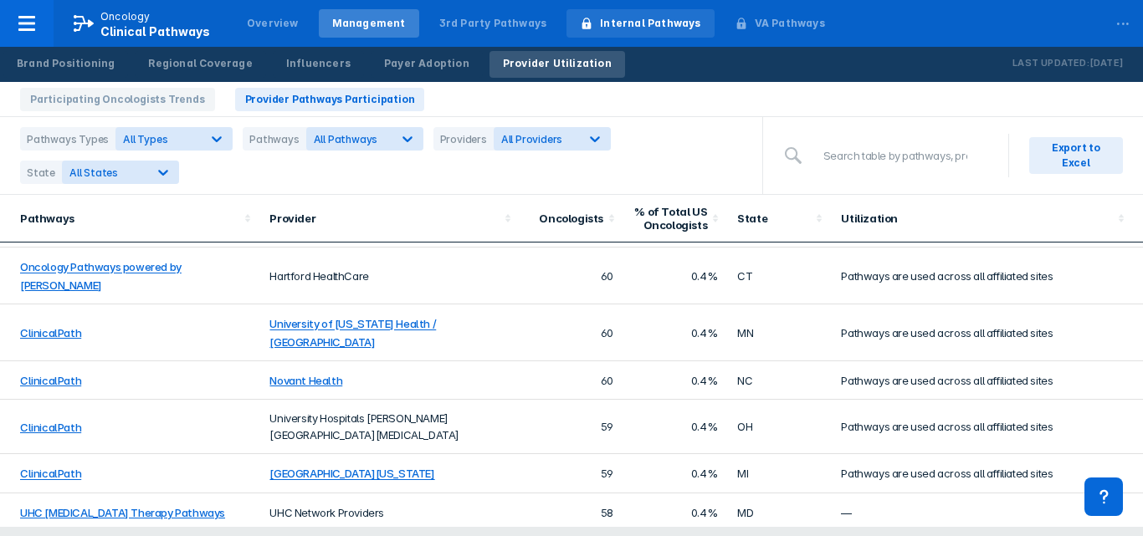
scroll to position [1598, 0]
